Goal: Transaction & Acquisition: Purchase product/service

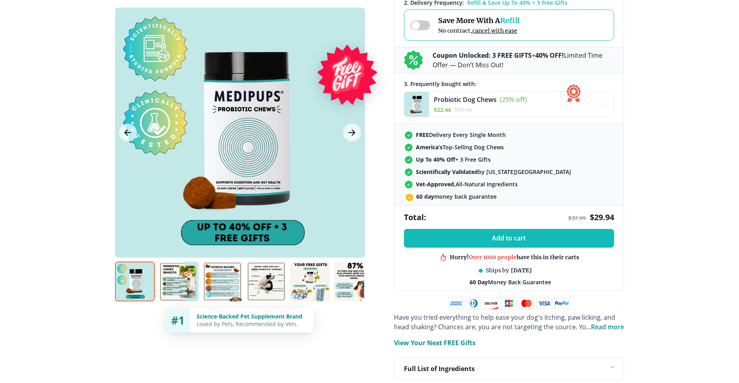
scroll to position [219, 0]
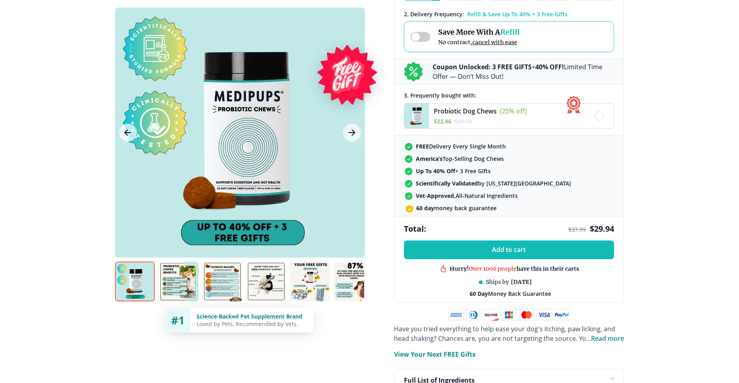
click at [587, 119] on div "Probiotic Dog Chews (25% off) $ 22.46 $ 29.94" at bounding box center [509, 115] width 210 height 25
click at [569, 120] on div at bounding box center [573, 107] width 26 height 25
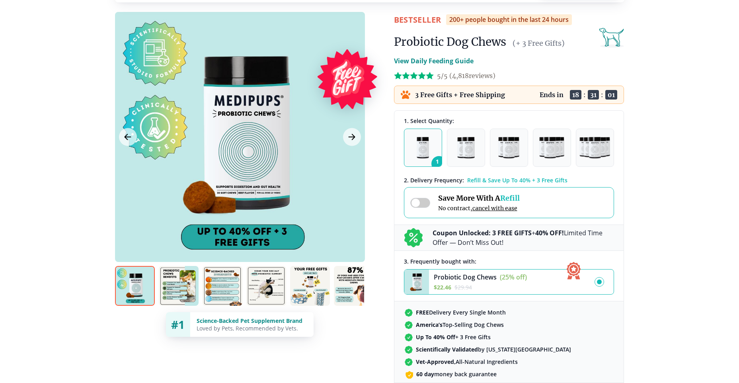
scroll to position [57, 0]
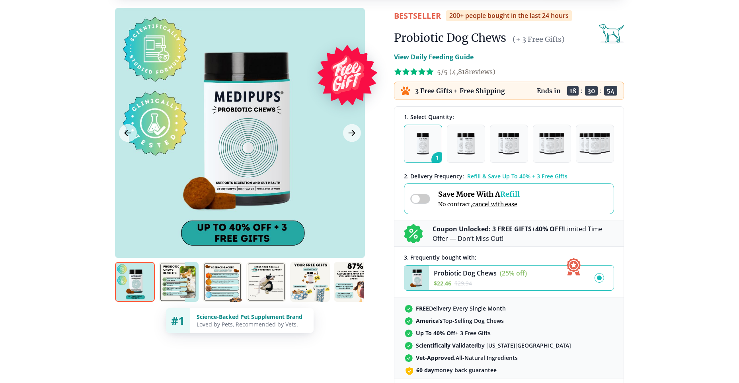
click at [422, 148] on img "button" at bounding box center [423, 143] width 12 height 21
click at [254, 230] on div at bounding box center [240, 133] width 250 height 250
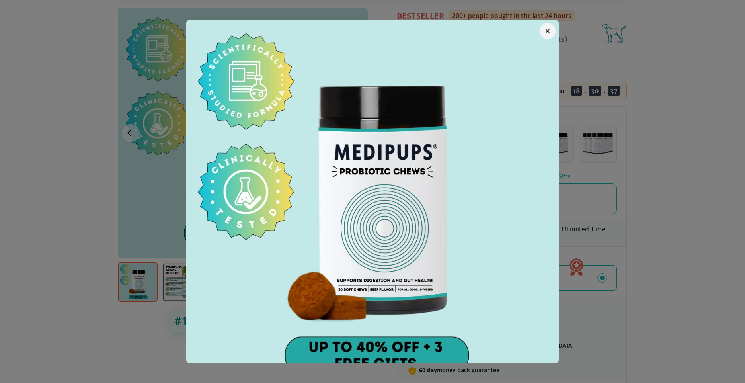
click at [540, 29] on button "button" at bounding box center [548, 31] width 16 height 16
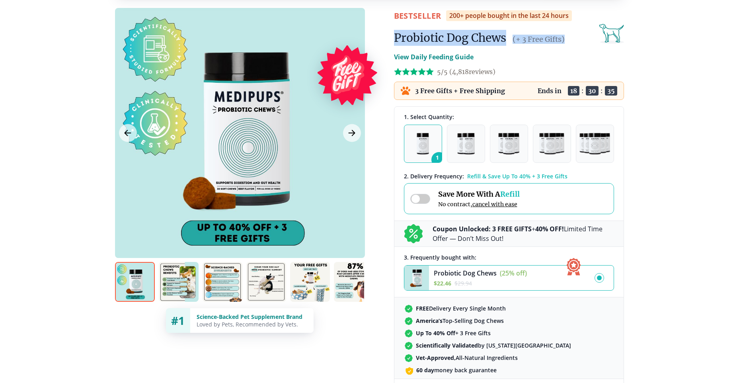
drag, startPoint x: 737, startPoint y: 38, endPoint x: 737, endPoint y: 17, distance: 21.1
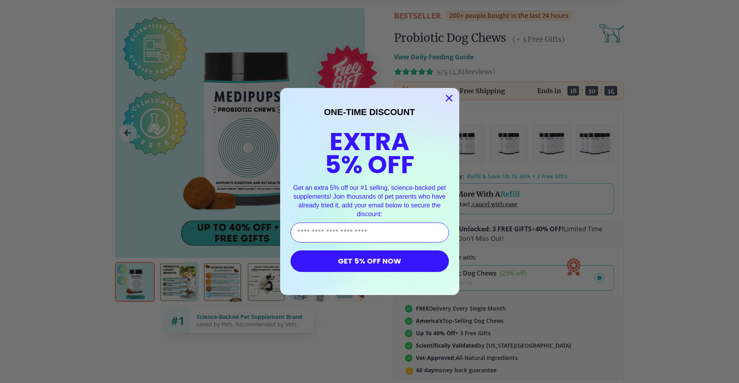
scroll to position [21, 0]
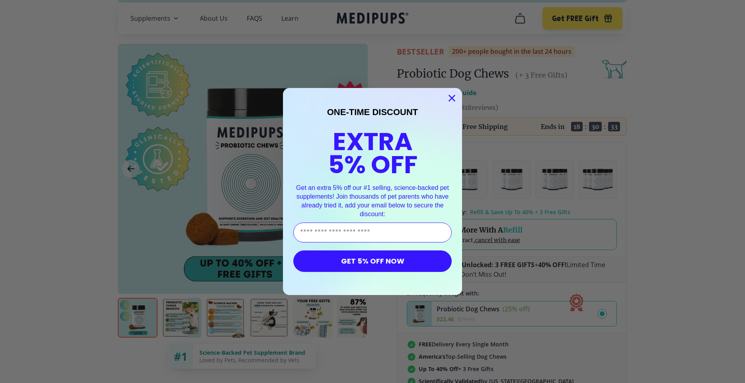
drag, startPoint x: 737, startPoint y: 17, endPoint x: 742, endPoint y: 25, distance: 9.3
click at [739, 25] on html "🔥 Limited Time Sale: UP To 40% OFF + 3 FREE Gifts! Supplements Supplements Prob…" at bounding box center [372, 170] width 745 height 383
click at [449, 100] on icon "Close dialog" at bounding box center [452, 98] width 6 height 6
